Goal: Navigation & Orientation: Go to known website

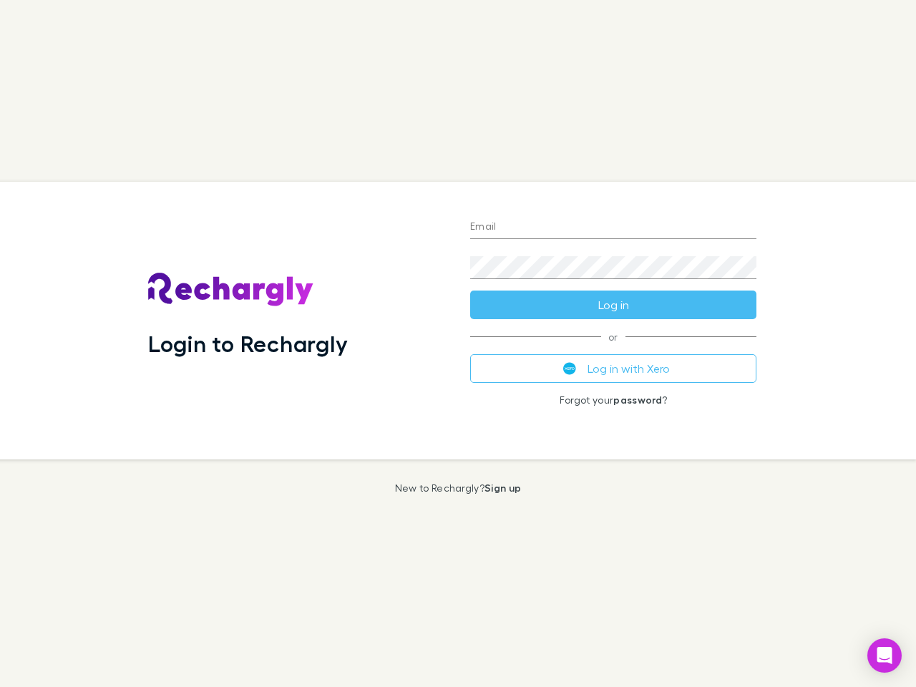
click at [458, 343] on div "Login to Rechargly" at bounding box center [298, 321] width 322 height 278
click at [613, 227] on input "Email" at bounding box center [613, 227] width 286 height 23
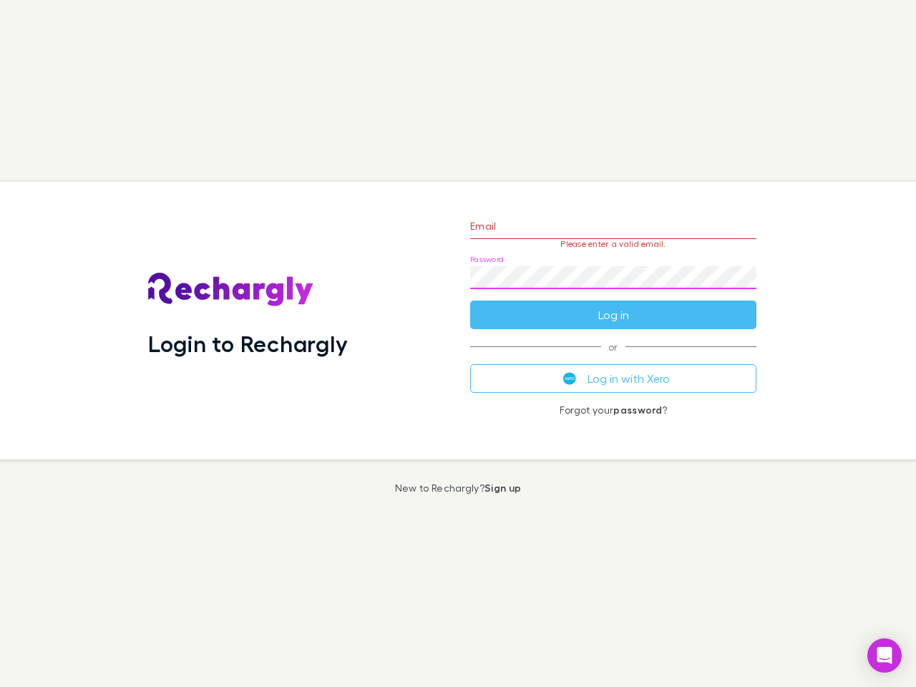
click at [613, 305] on form "Email Please enter a valid email. Password Log in" at bounding box center [613, 267] width 286 height 124
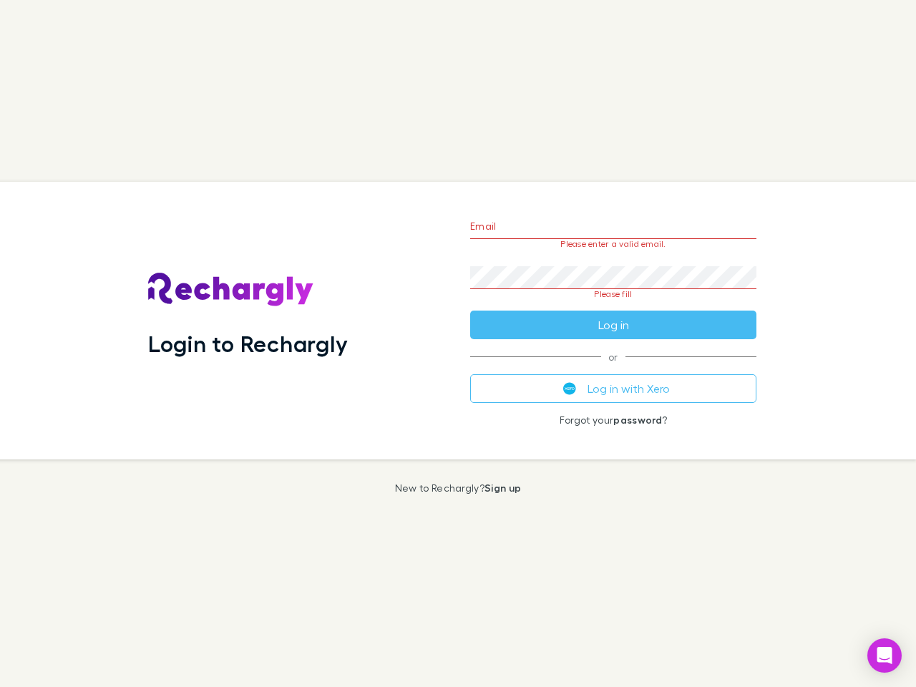
click at [613, 368] on div "Email Please enter a valid email. Password Please fill Log in or Log in with Xe…" at bounding box center [613, 321] width 309 height 278
click at [884, 655] on icon "Open Intercom Messenger" at bounding box center [884, 655] width 15 height 17
